Goal: Task Accomplishment & Management: Use online tool/utility

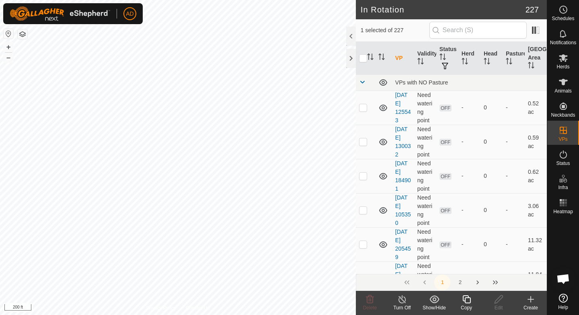
click at [466, 299] on icon at bounding box center [467, 300] width 10 height 10
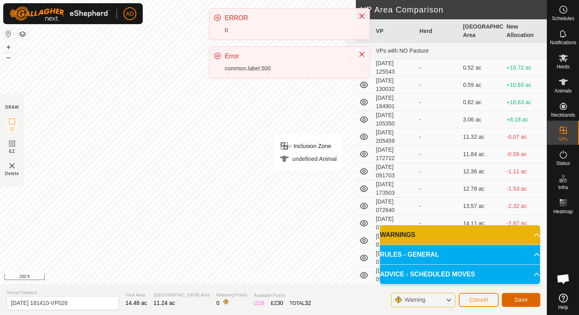
click at [515, 300] on span "Save" at bounding box center [522, 300] width 14 height 6
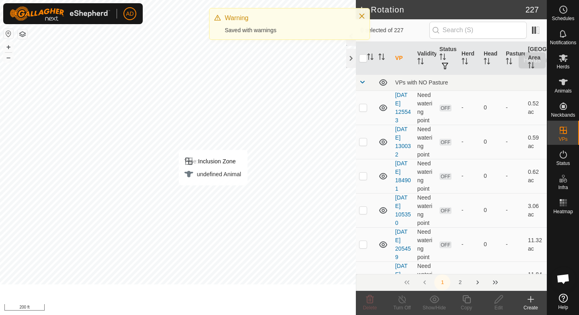
click at [567, 63] on es-mob-svg-icon at bounding box center [563, 58] width 14 height 13
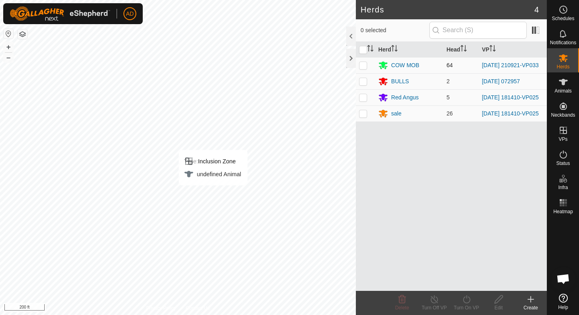
click at [363, 63] on p-checkbox at bounding box center [363, 65] width 8 height 6
checkbox input "true"
click at [363, 117] on p-checkbox at bounding box center [363, 113] width 8 height 6
checkbox input "true"
click at [364, 104] on td at bounding box center [365, 97] width 19 height 16
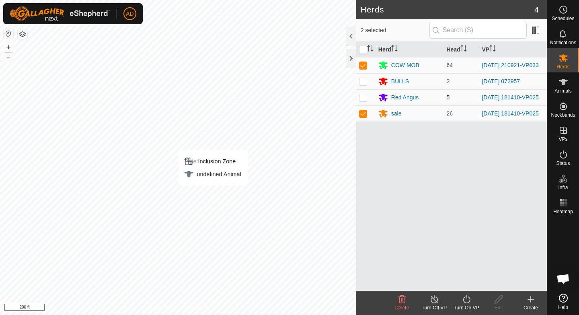
checkbox input "true"
click at [367, 67] on p-checkbox at bounding box center [363, 65] width 8 height 6
checkbox input "false"
click at [464, 301] on icon at bounding box center [466, 299] width 7 height 8
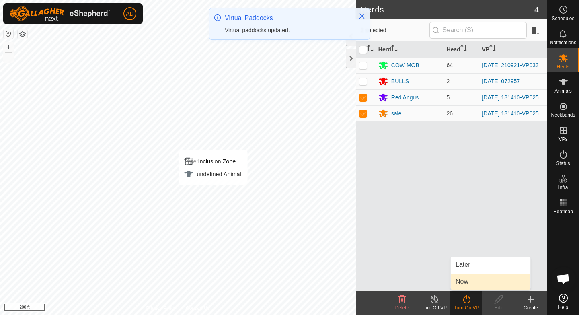
click at [468, 284] on link "Now" at bounding box center [491, 282] width 80 height 16
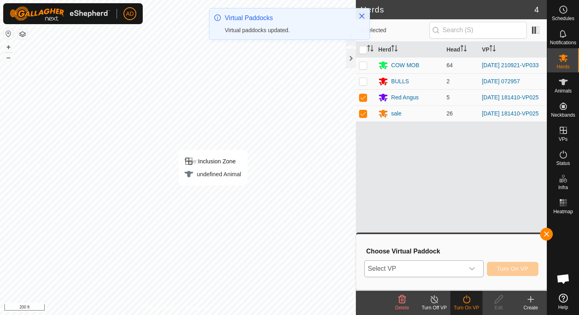
click at [461, 264] on span "Select VP" at bounding box center [414, 269] width 99 height 16
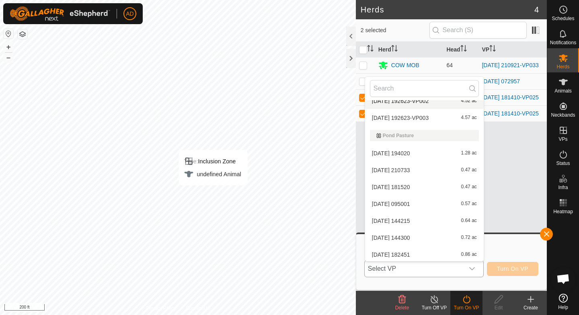
scroll to position [2904, 0]
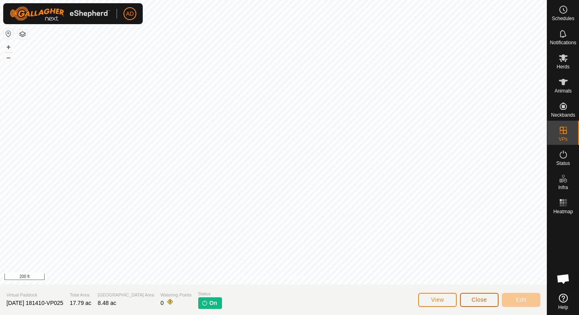
click at [474, 299] on span "Close" at bounding box center [479, 300] width 15 height 6
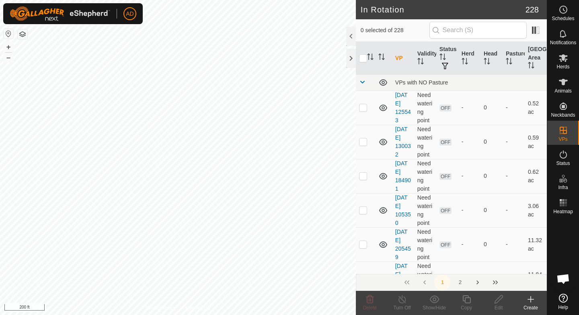
checkbox input "true"
click at [466, 306] on div "Copy" at bounding box center [467, 307] width 32 height 7
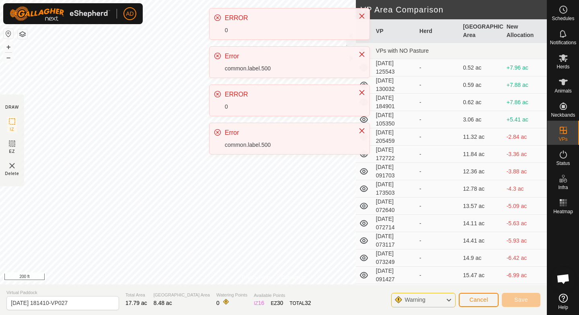
click at [256, 114] on div "ERROR 0" at bounding box center [290, 100] width 160 height 31
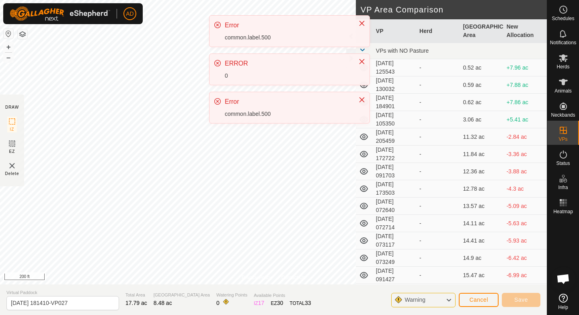
click at [241, 123] on div "Error common.label.500" at bounding box center [290, 107] width 160 height 31
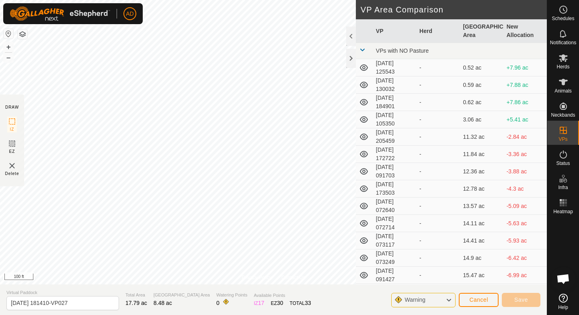
click at [449, 302] on icon at bounding box center [449, 300] width 6 height 10
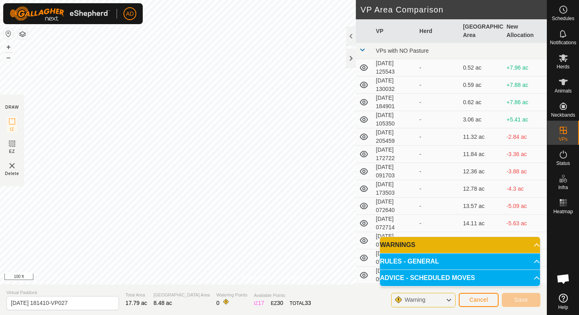
click at [532, 245] on p-accordion-header "WARNINGS" at bounding box center [460, 245] width 160 height 16
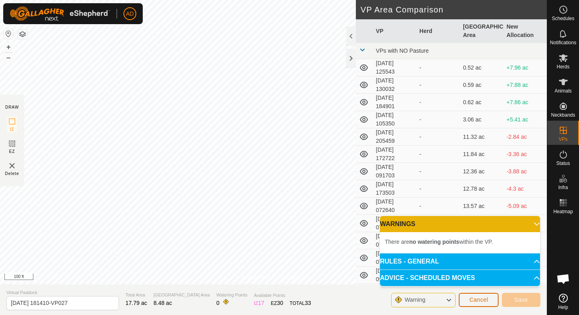
click at [482, 298] on span "Cancel" at bounding box center [479, 300] width 19 height 6
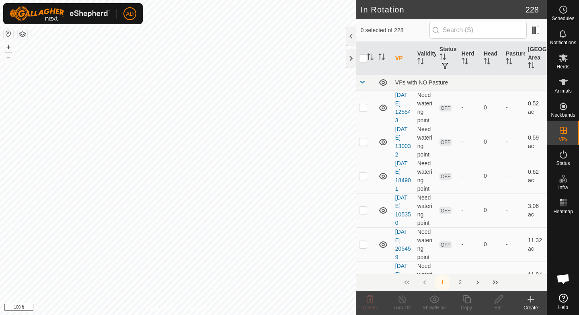
checkbox input "true"
